Goal: Check status: Check status

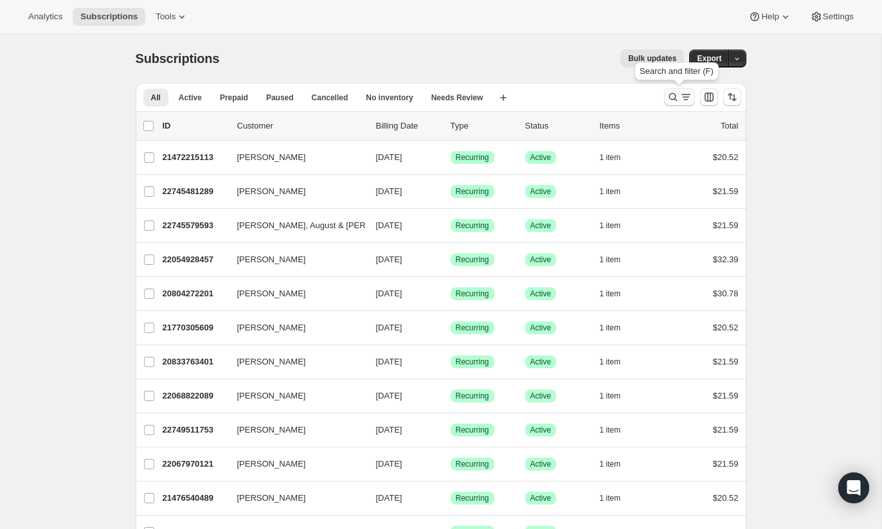
click at [668, 100] on icon "Search and filter results" at bounding box center [672, 97] width 13 height 13
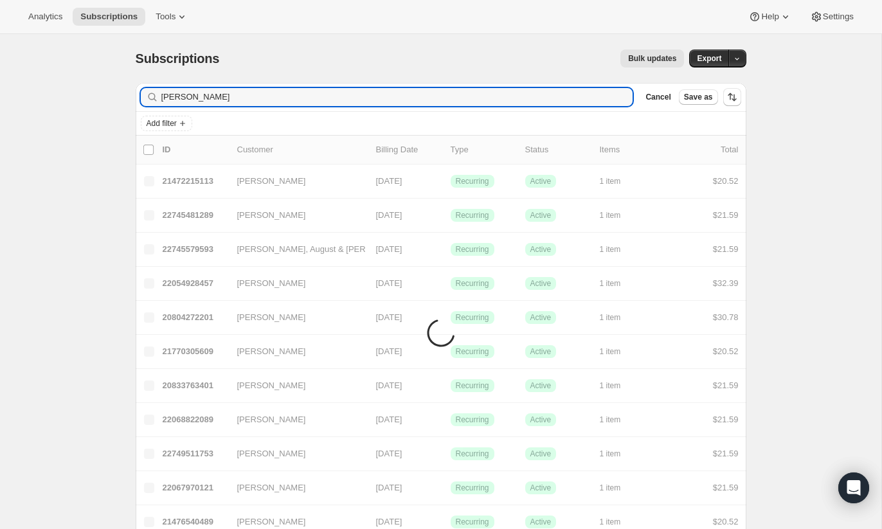
type input "[PERSON_NAME]"
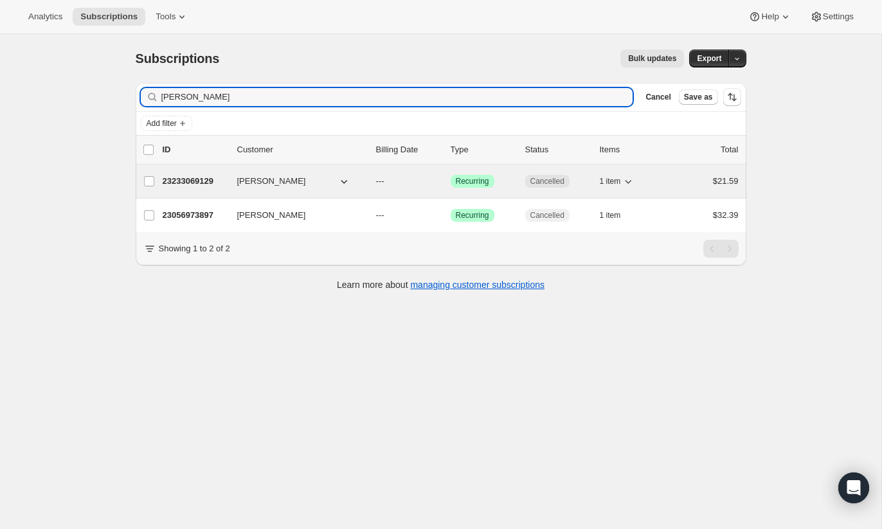
click at [265, 175] on span "[PERSON_NAME]" at bounding box center [271, 181] width 69 height 13
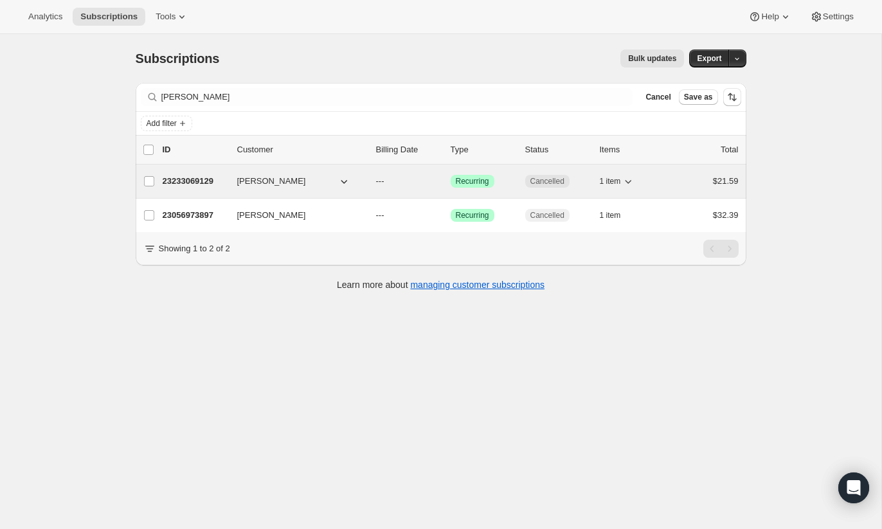
click at [286, 184] on span "[PERSON_NAME]" at bounding box center [271, 181] width 69 height 13
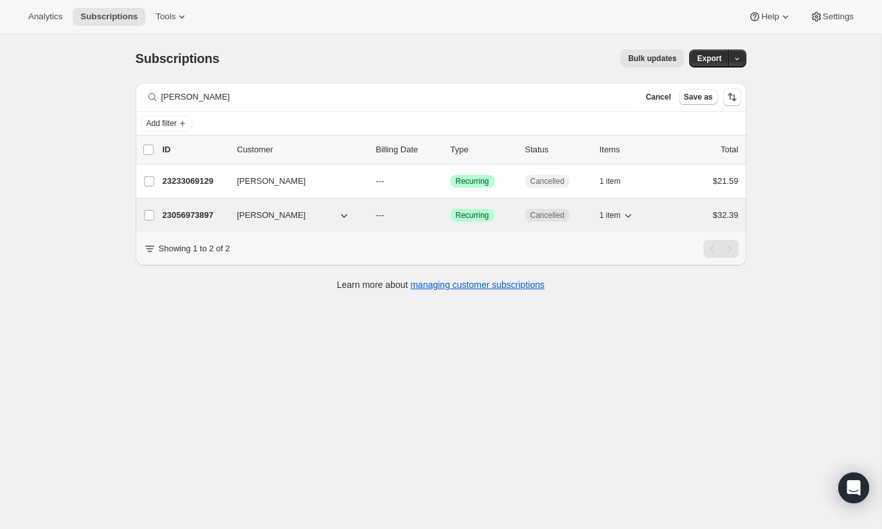
click at [243, 209] on span "[PERSON_NAME]" at bounding box center [271, 215] width 69 height 13
click at [202, 211] on p "23056973897" at bounding box center [195, 215] width 64 height 13
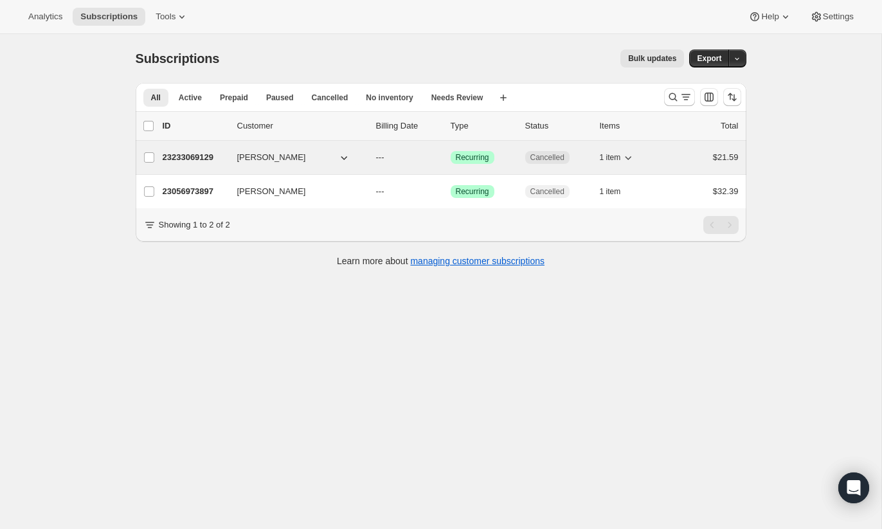
click at [212, 154] on p "23233069129" at bounding box center [195, 157] width 64 height 13
